Goal: Find specific page/section: Find specific page/section

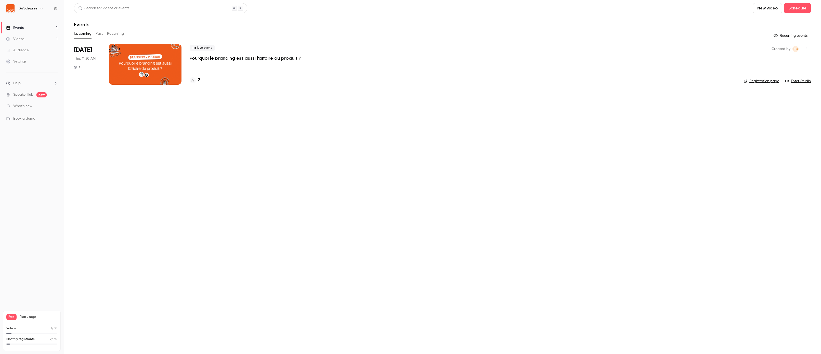
click at [197, 81] on div "2" at bounding box center [195, 80] width 11 height 7
